Goal: Task Accomplishment & Management: Complete application form

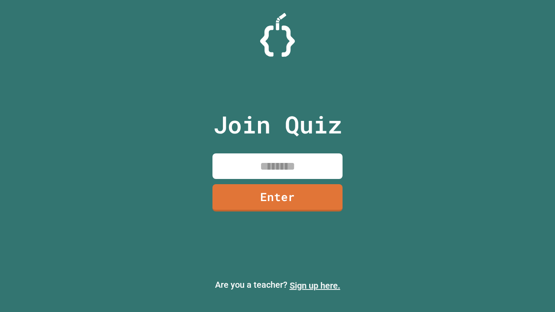
click at [315, 285] on link "Sign up here." at bounding box center [314, 285] width 51 height 10
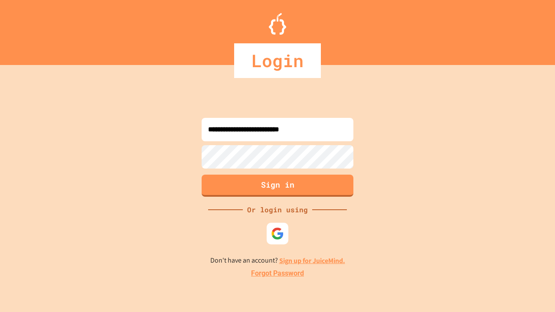
type input "**********"
